Goal: Task Accomplishment & Management: Manage account settings

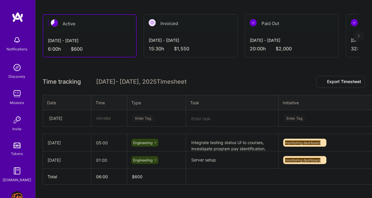
scroll to position [108, 0]
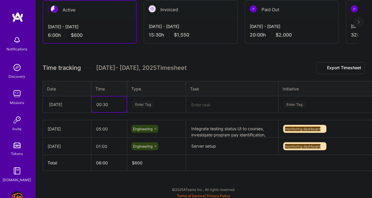
type input "00:30"
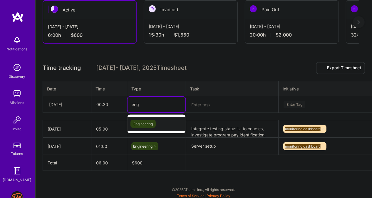
type input "eng"
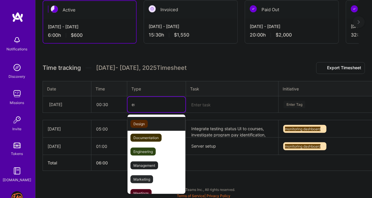
type input "eng"
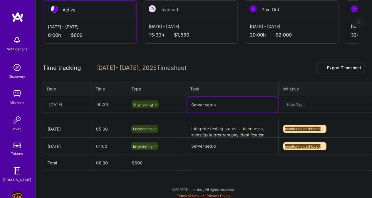
type textarea "Server setup"
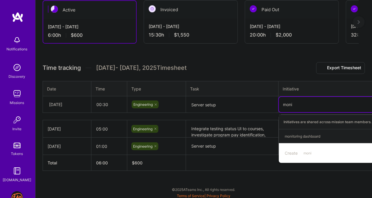
type input "monit"
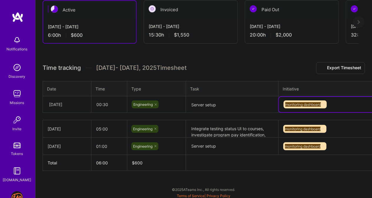
scroll to position [108, 34]
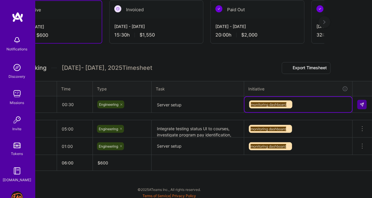
click at [101, 103] on tr "[DATE] 00:30 Engineering Server setup option monitoring dashboard, selected. Se…" at bounding box center [191, 104] width 364 height 16
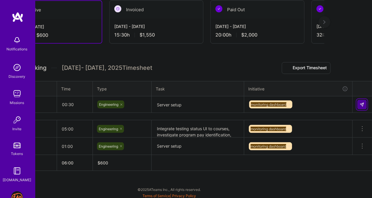
click at [363, 102] on img at bounding box center [362, 104] width 5 height 5
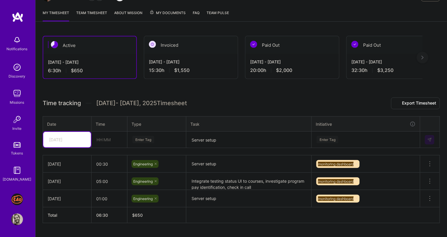
scroll to position [73, 0]
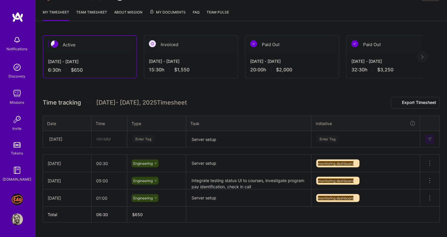
drag, startPoint x: 230, startPoint y: 74, endPoint x: 241, endPoint y: 104, distance: 31.9
click at [241, 105] on div "Active [DATE] - [DATE] 6:30 h $650 Invoiced [DATE] - [DATE] 15:30 h $1,550 Paid…" at bounding box center [241, 140] width 411 height 224
click at [241, 104] on h3 "Time tracking [DATE] - [DATE] Timesheet Export Timesheet" at bounding box center [241, 103] width 397 height 12
